Goal: Transaction & Acquisition: Purchase product/service

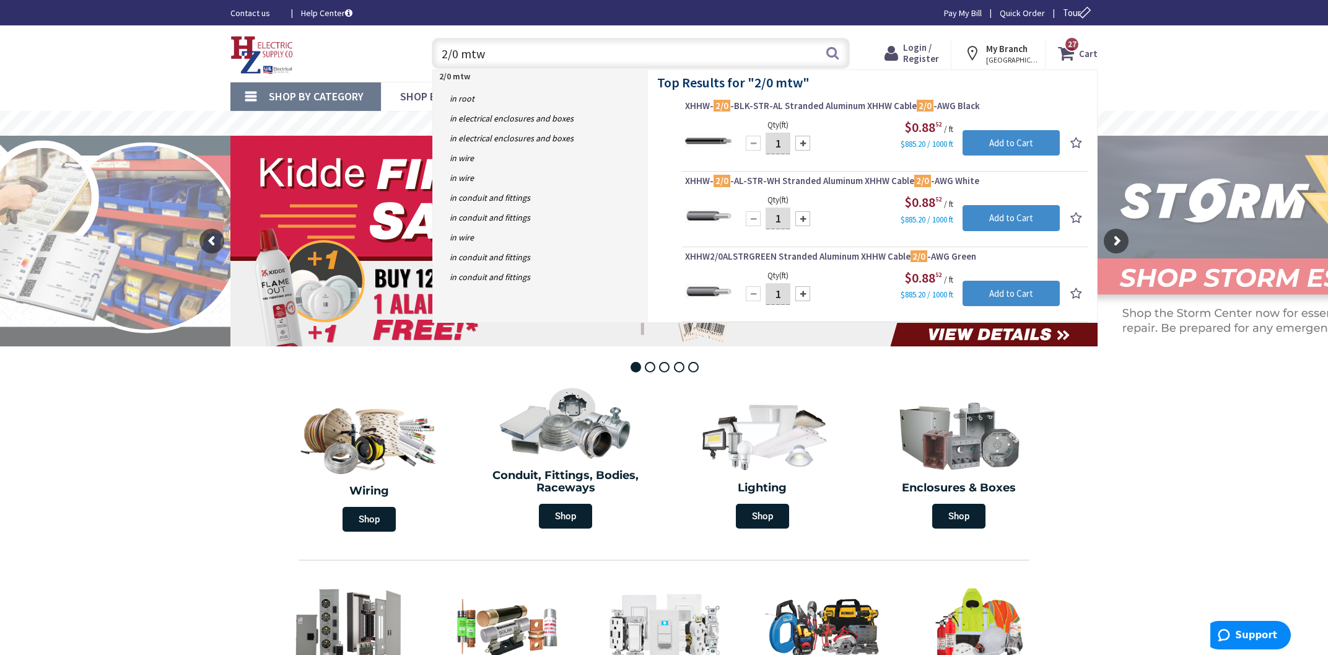
type input "2/0 mtw"
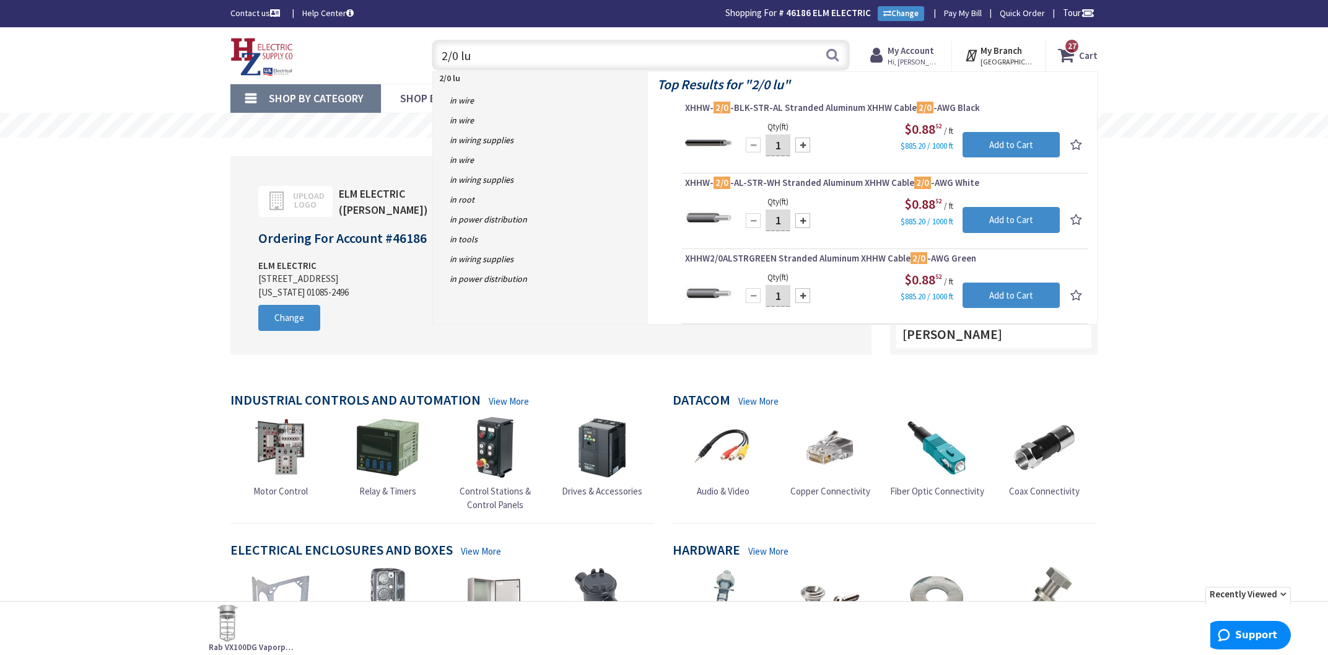
type input "2/0 lug"
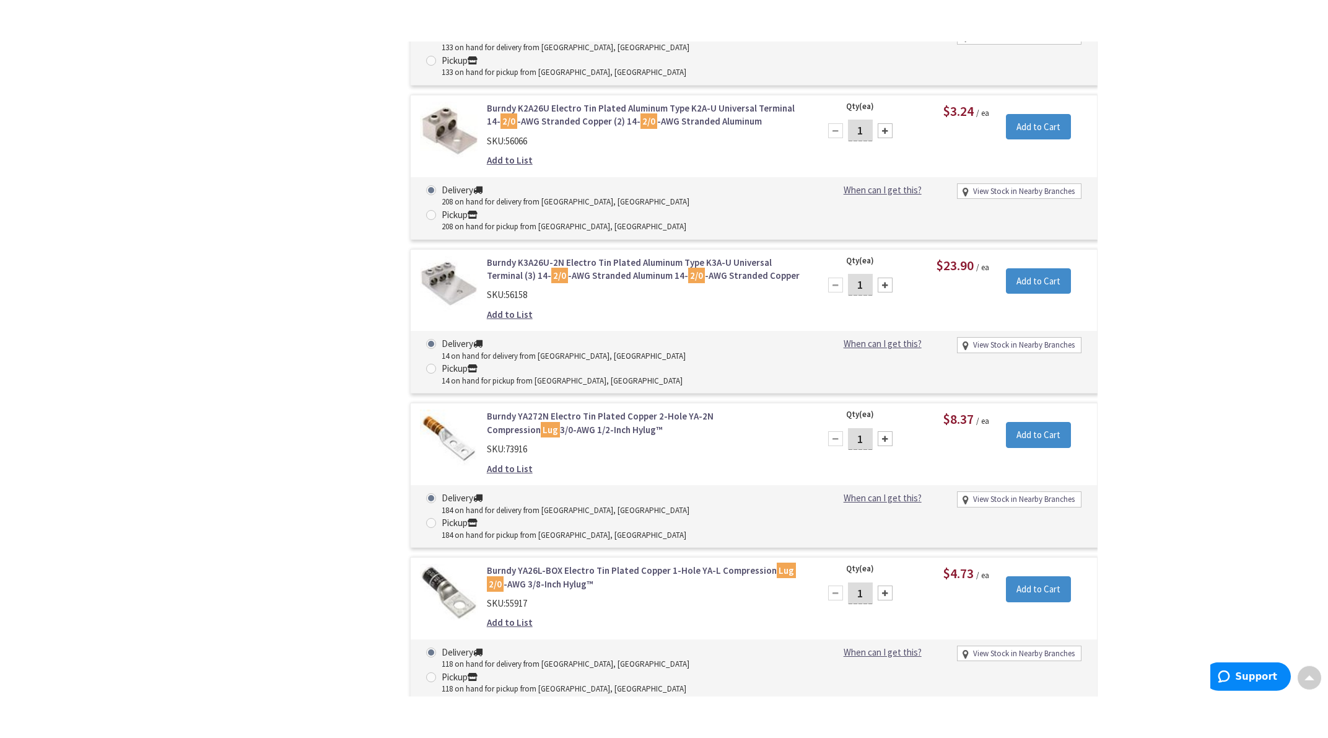
scroll to position [1197, 0]
